Goal: Navigation & Orientation: Find specific page/section

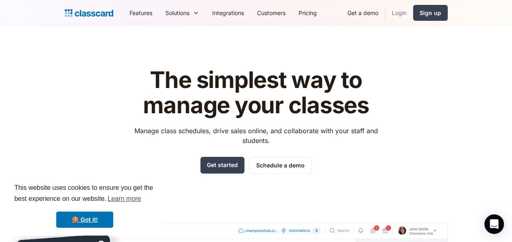
click at [404, 13] on link "Login" at bounding box center [399, 13] width 28 height 18
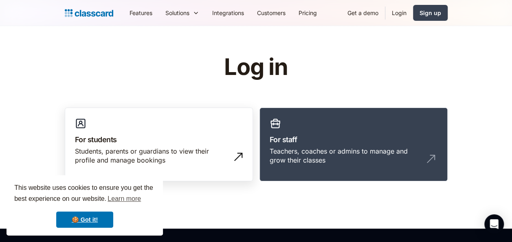
click at [176, 109] on link "For students Students, parents or guardians to view their profile and manage bo…" at bounding box center [159, 145] width 188 height 74
